Goal: Feedback & Contribution: Leave review/rating

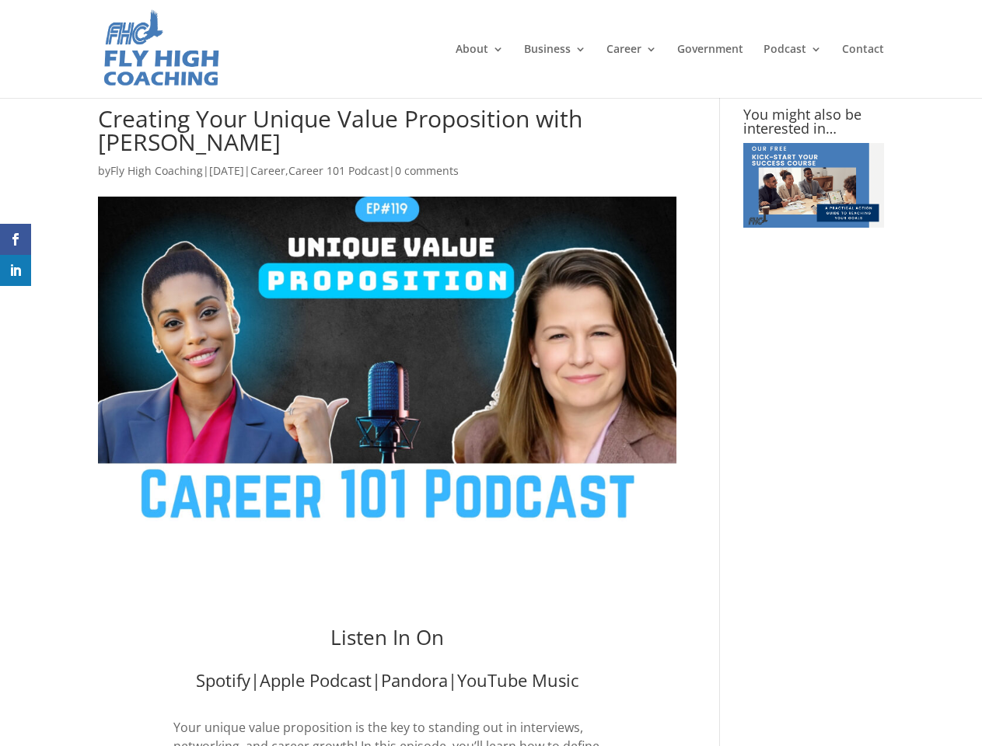
type textarea "Comment *"
type input "Name *"
type input "Email *"
type input "Website"
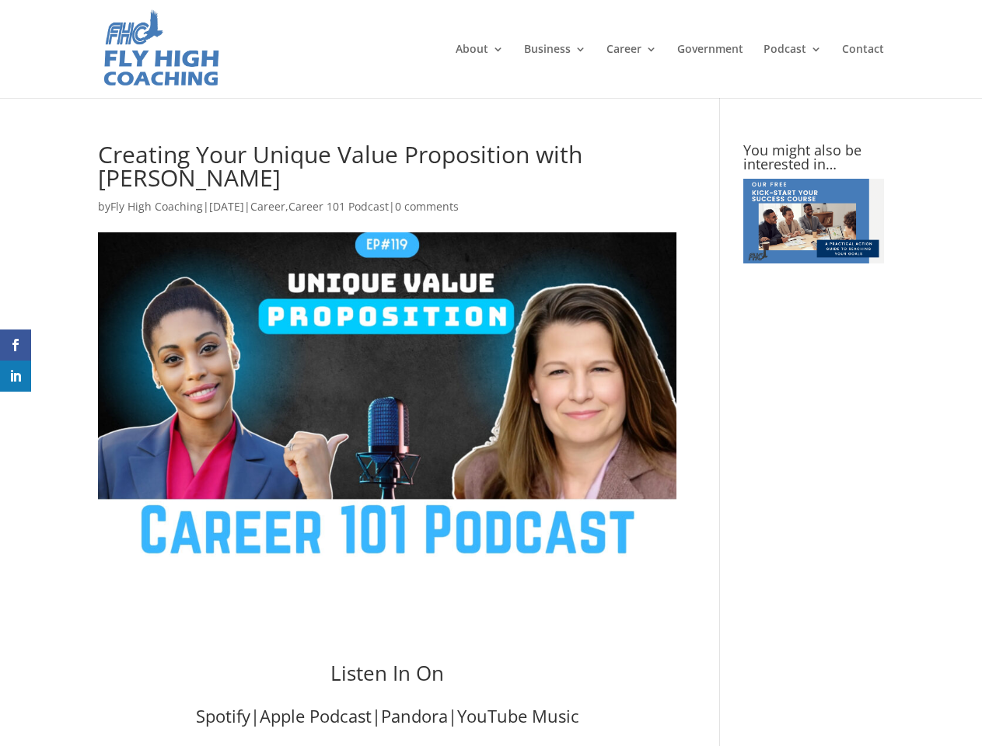
click at [491, 373] on img at bounding box center [387, 394] width 578 height 325
click at [16, 407] on span at bounding box center [15, 407] width 19 height 19
